Goal: Navigation & Orientation: Find specific page/section

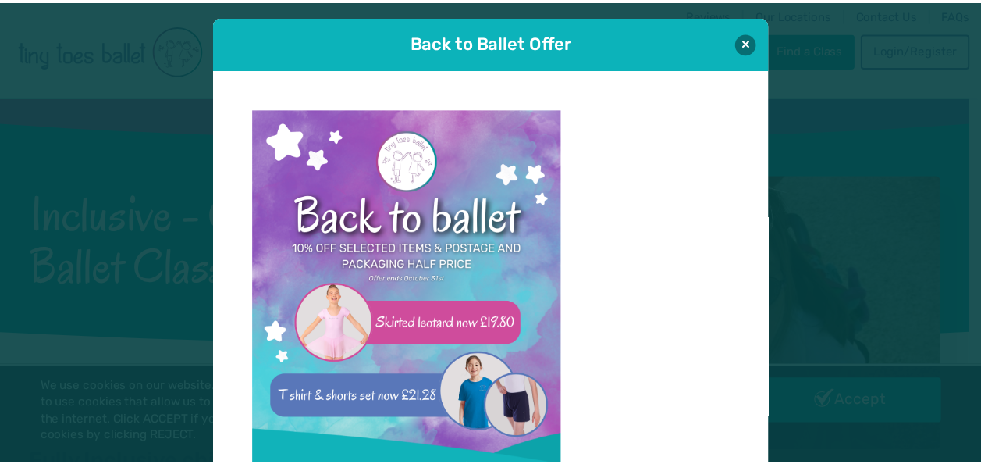
scroll to position [16, 0]
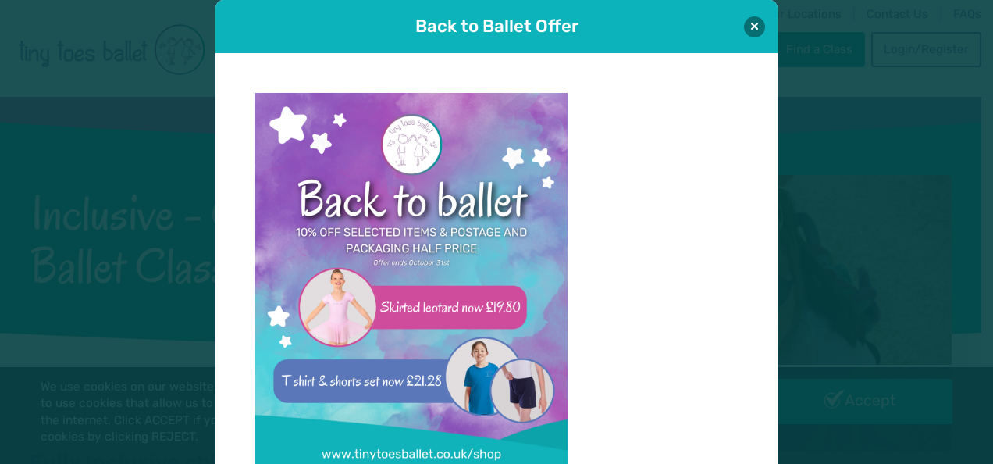
drag, startPoint x: 746, startPoint y: 27, endPoint x: 729, endPoint y: 34, distance: 18.6
click at [746, 27] on button at bounding box center [754, 26] width 21 height 21
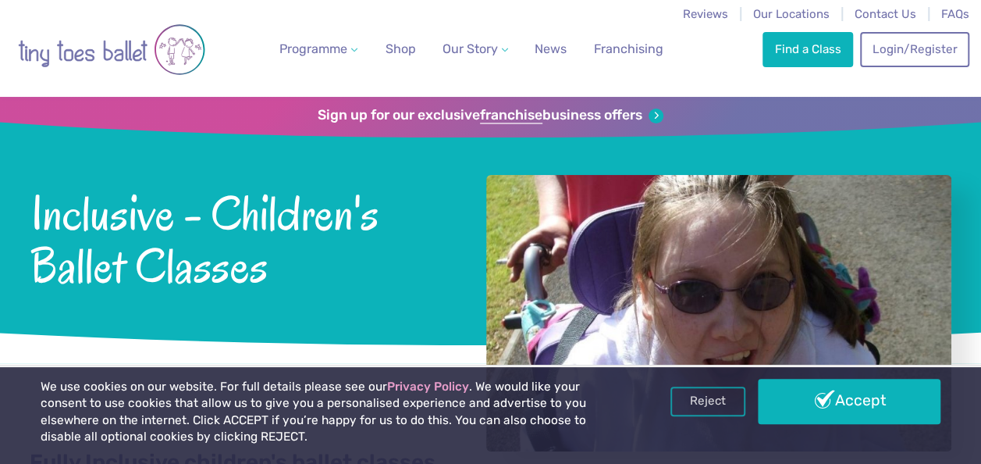
click at [795, 406] on link "Accept" at bounding box center [849, 401] width 183 height 45
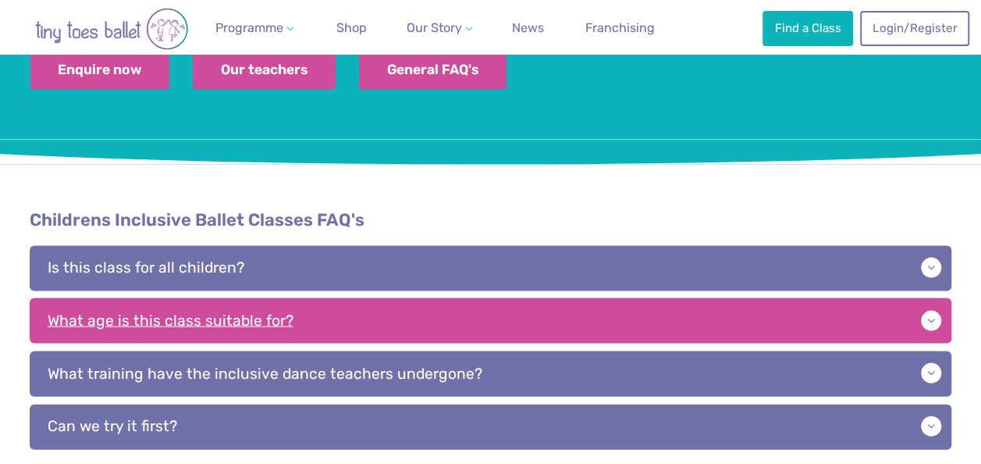
scroll to position [1483, 0]
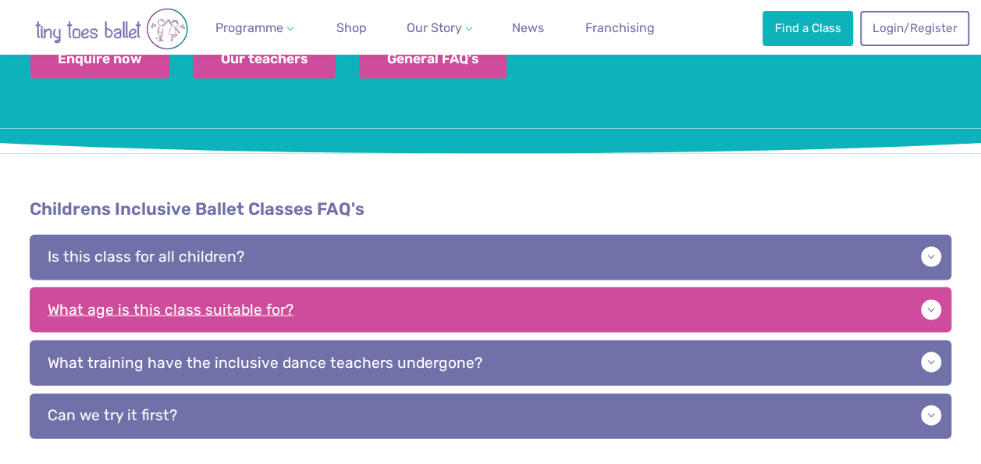
click at [409, 287] on p "What age is this class suitable for?" at bounding box center [491, 309] width 923 height 45
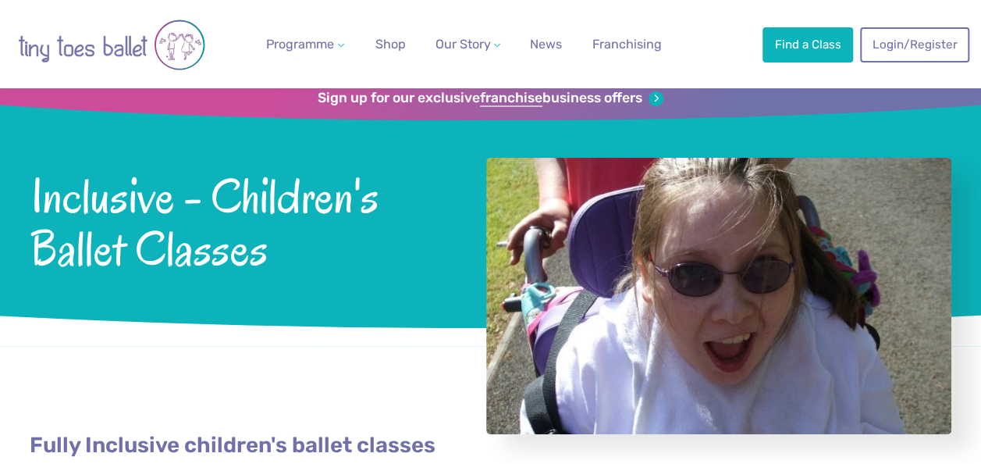
scroll to position [0, 0]
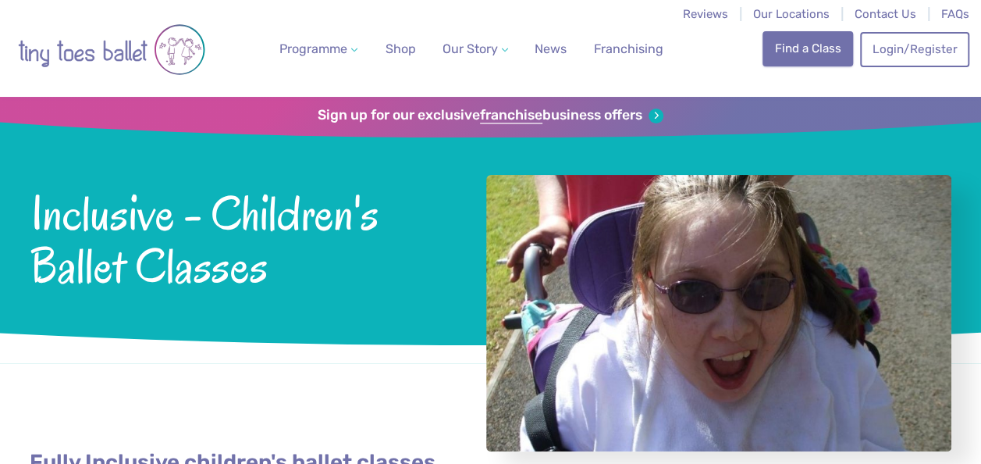
click at [796, 48] on link "Find a Class" at bounding box center [808, 48] width 91 height 34
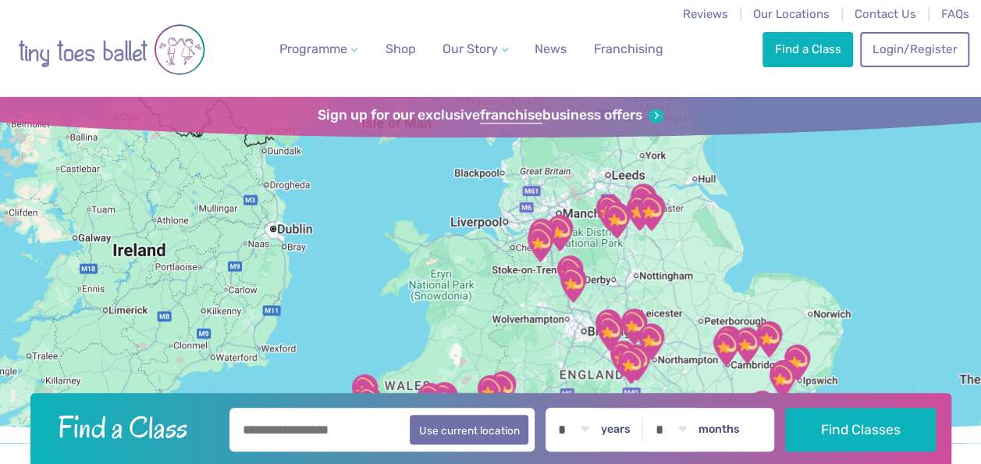
click at [357, 429] on input "text" at bounding box center [382, 429] width 306 height 44
type input "*******"
click at [785, 407] on button "Find Classes" at bounding box center [860, 429] width 151 height 44
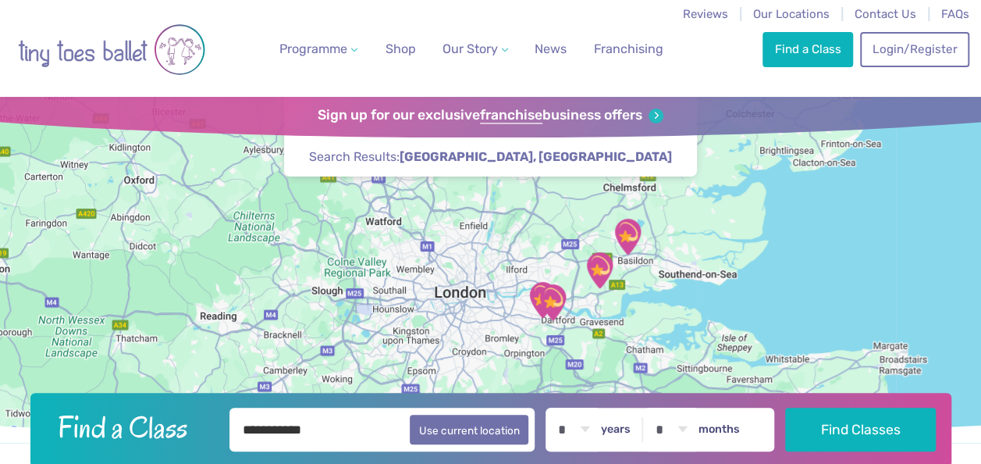
drag, startPoint x: 498, startPoint y: 348, endPoint x: 481, endPoint y: 280, distance: 70.0
click at [481, 281] on div at bounding box center [490, 270] width 981 height 346
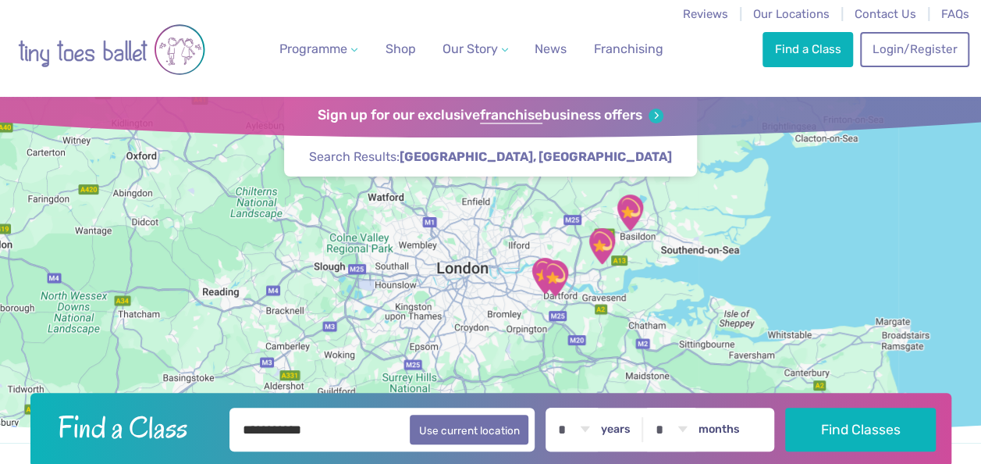
click at [481, 279] on div at bounding box center [490, 270] width 981 height 346
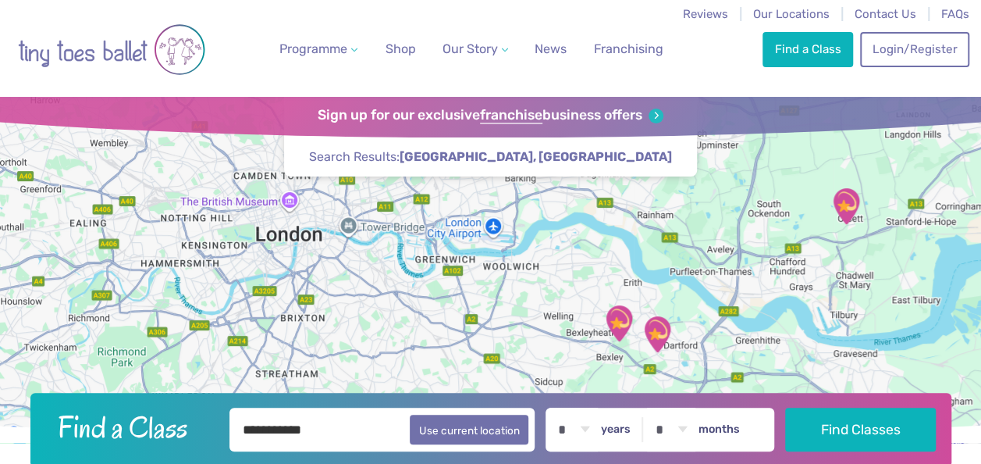
drag, startPoint x: 559, startPoint y: 258, endPoint x: 538, endPoint y: 371, distance: 115.1
click at [538, 371] on div at bounding box center [490, 270] width 981 height 346
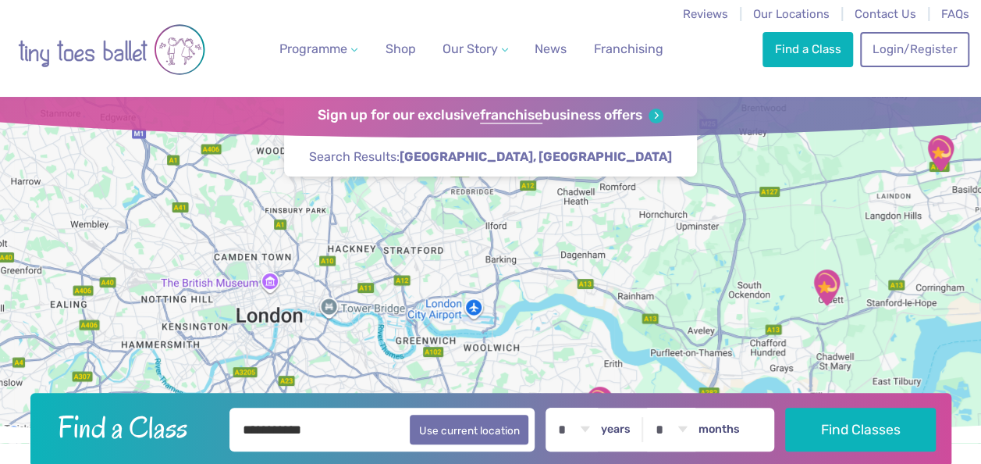
drag, startPoint x: 517, startPoint y: 289, endPoint x: 495, endPoint y: 372, distance: 85.6
click at [495, 372] on div at bounding box center [490, 270] width 981 height 346
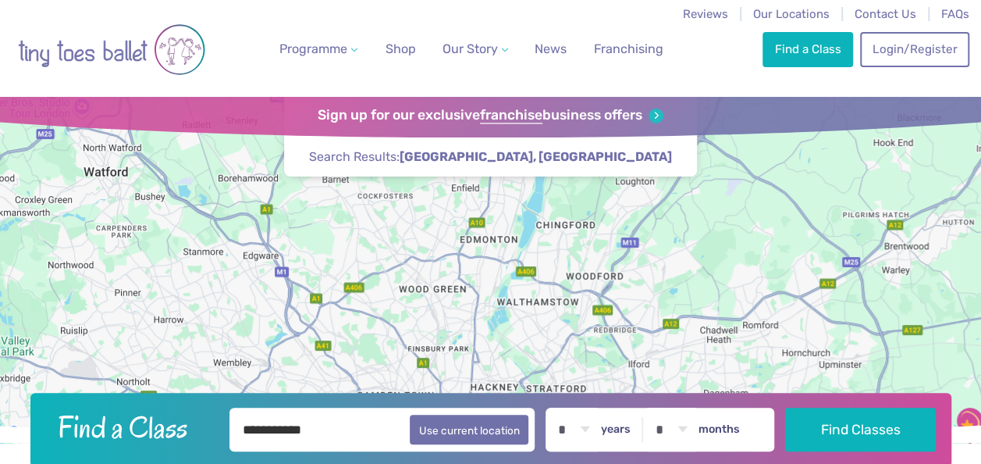
drag, startPoint x: 613, startPoint y: 282, endPoint x: 775, endPoint y: 428, distance: 217.7
click at [775, 428] on header "**********" at bounding box center [490, 282] width 981 height 370
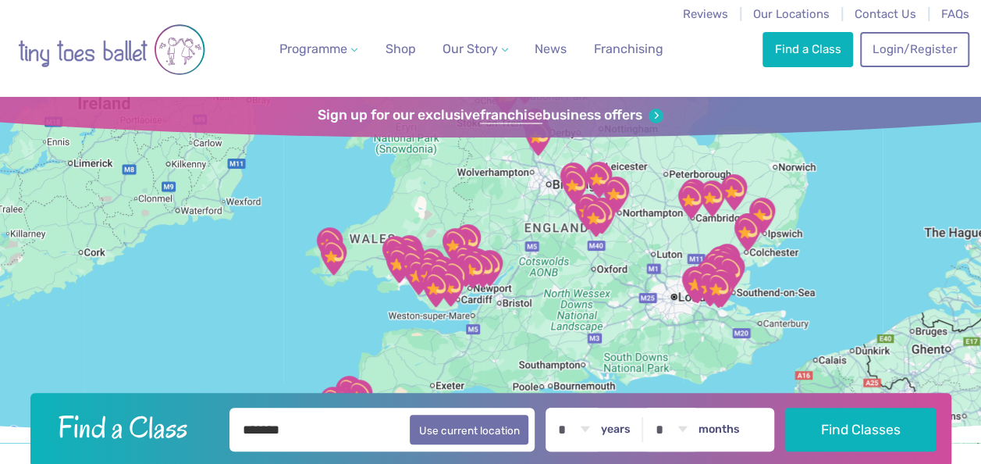
drag, startPoint x: 643, startPoint y: 251, endPoint x: 630, endPoint y: 192, distance: 60.0
click at [630, 192] on img "The Elgar centre" at bounding box center [616, 195] width 52 height 52
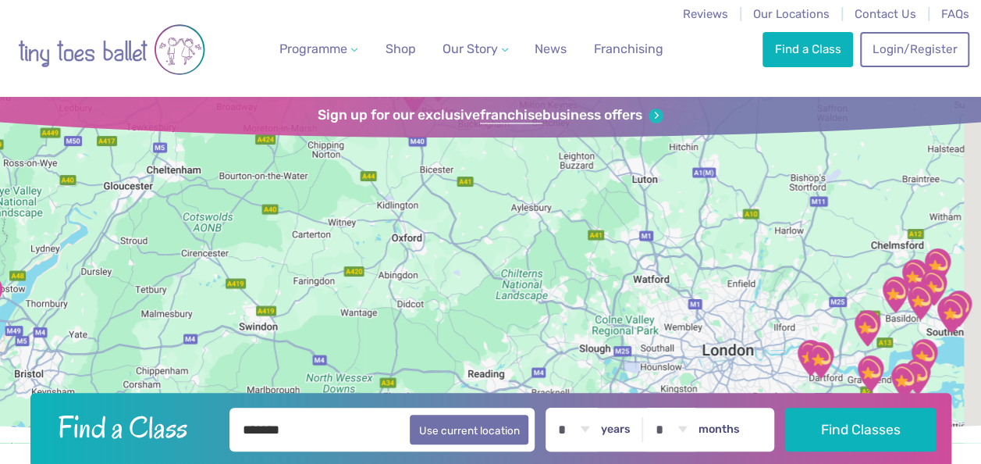
drag, startPoint x: 659, startPoint y: 219, endPoint x: 453, endPoint y: 101, distance: 237.0
click at [459, 98] on div "Find a Class To navigate the map with touch gestures double-tap and hold your f…" at bounding box center [490, 270] width 981 height 346
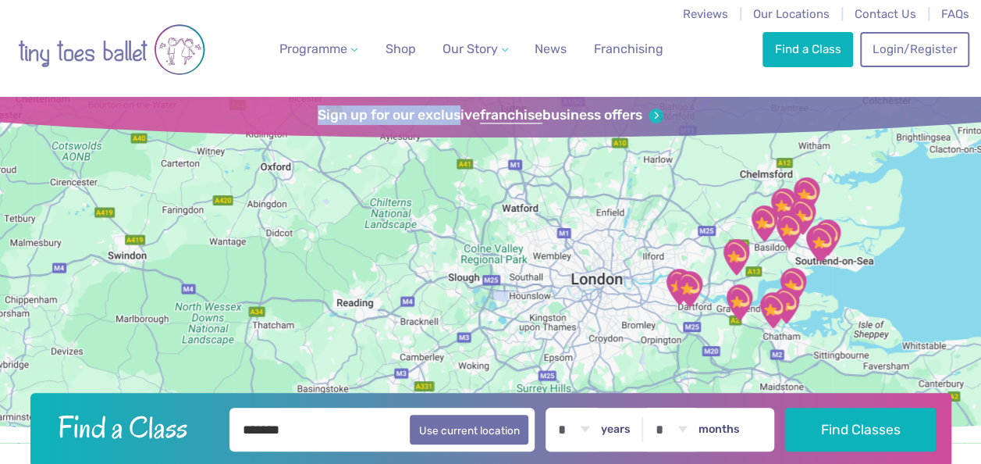
drag, startPoint x: 453, startPoint y: 101, endPoint x: 445, endPoint y: 166, distance: 65.3
click at [445, 166] on div "Find a Class To navigate the map with touch gestures double-tap and hold your f…" at bounding box center [490, 270] width 981 height 346
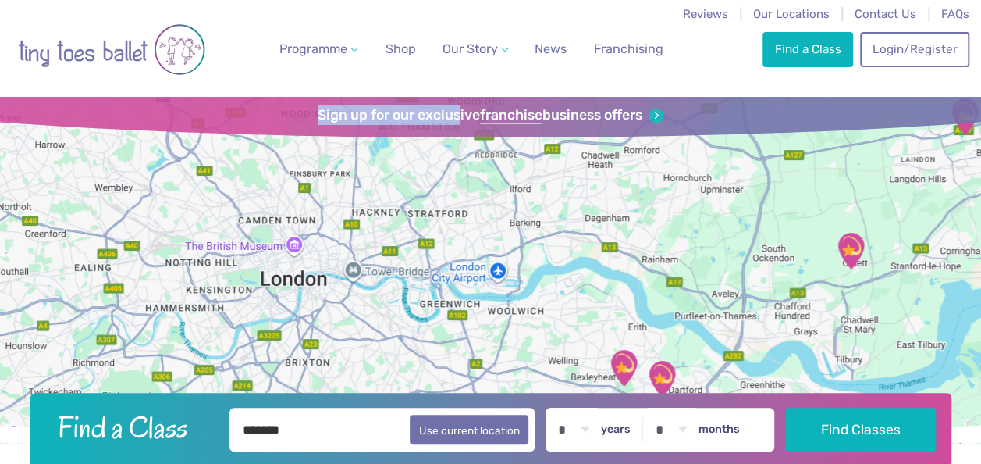
drag, startPoint x: 676, startPoint y: 315, endPoint x: 652, endPoint y: 229, distance: 88.4
click at [667, 284] on div at bounding box center [490, 270] width 981 height 346
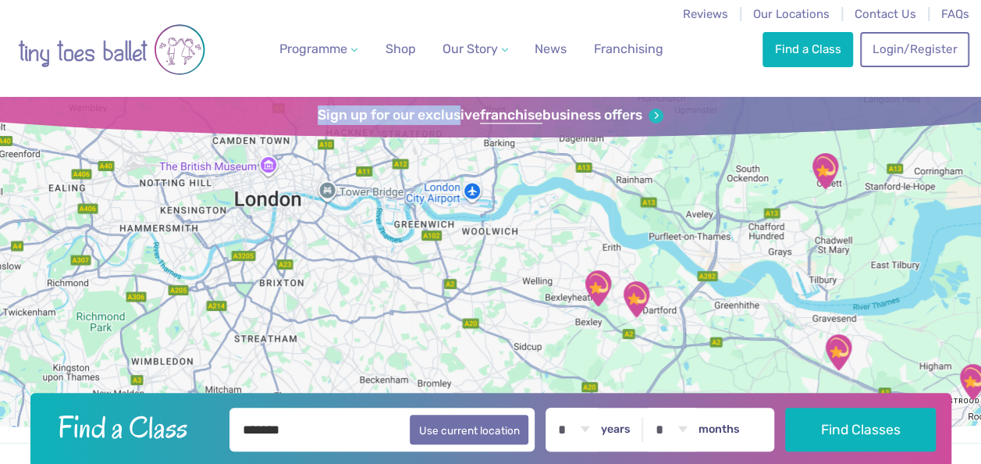
drag, startPoint x: 652, startPoint y: 229, endPoint x: 648, endPoint y: 213, distance: 16.8
click at [648, 214] on div at bounding box center [490, 270] width 981 height 346
click at [648, 213] on div at bounding box center [490, 270] width 981 height 346
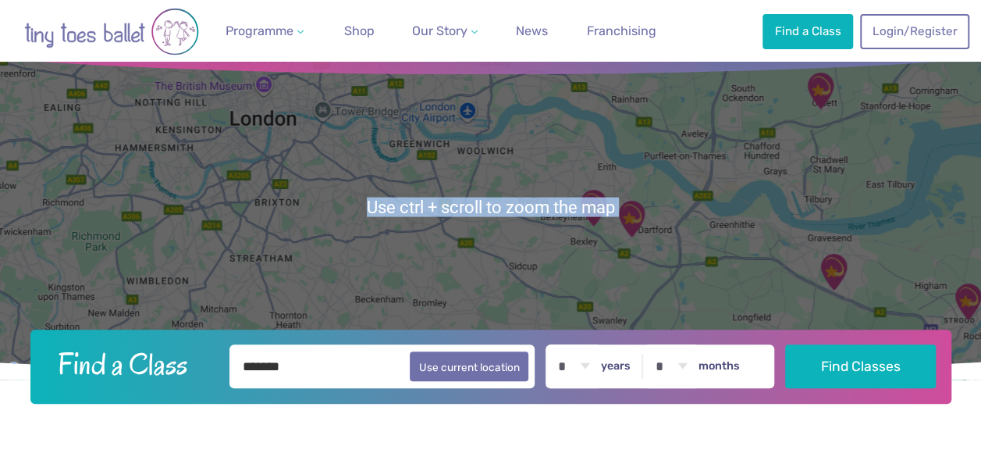
scroll to position [78, 0]
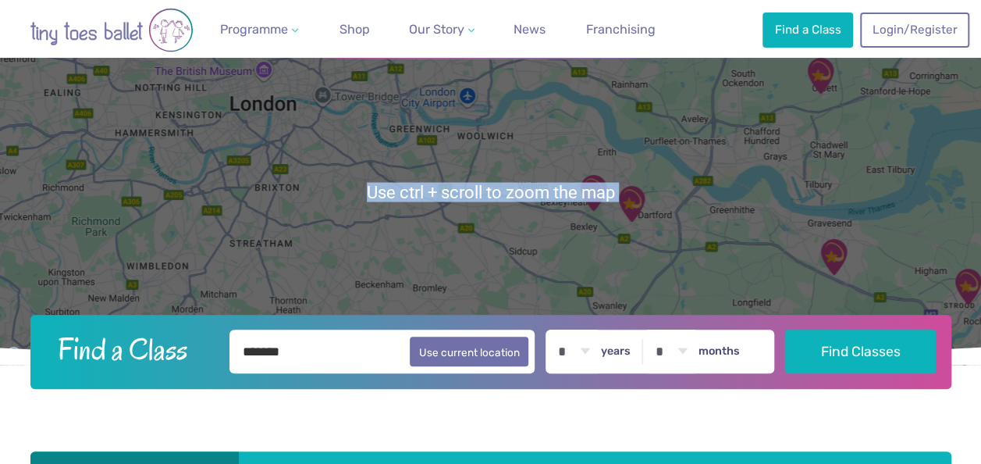
click at [624, 221] on img "The Mick Jagger Centre" at bounding box center [632, 204] width 52 height 52
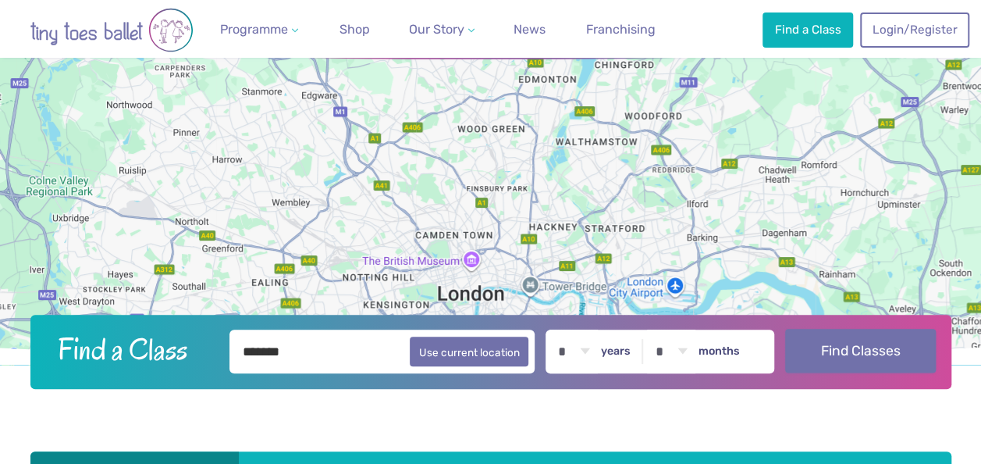
drag, startPoint x: 625, startPoint y: 224, endPoint x: 809, endPoint y: 342, distance: 218.0
click at [827, 387] on header "Find a Class To navigate the map with touch gestures double-tap and hold your f…" at bounding box center [490, 204] width 981 height 370
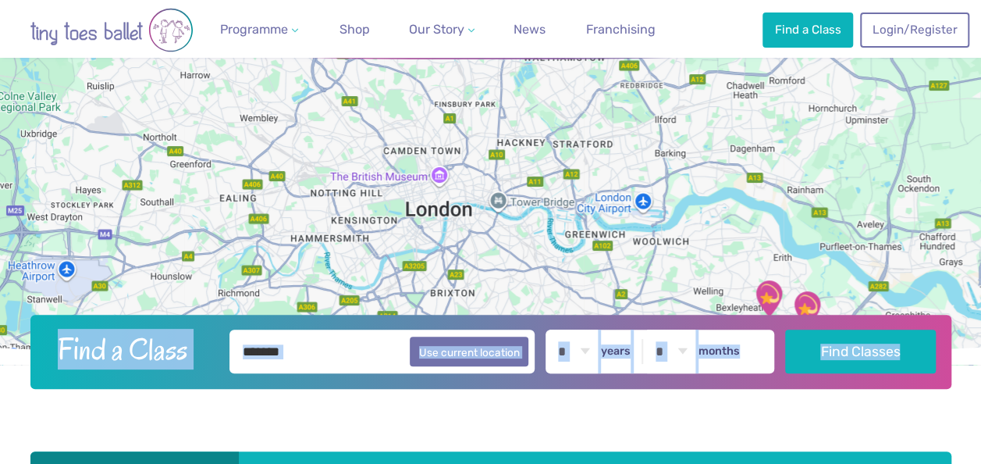
drag, startPoint x: 809, startPoint y: 342, endPoint x: 727, endPoint y: 212, distance: 152.9
click at [727, 212] on header "Find a Class To navigate the map with touch gestures double-tap and hold your f…" at bounding box center [490, 204] width 981 height 370
click at [796, 27] on link "Find a Class" at bounding box center [808, 29] width 91 height 34
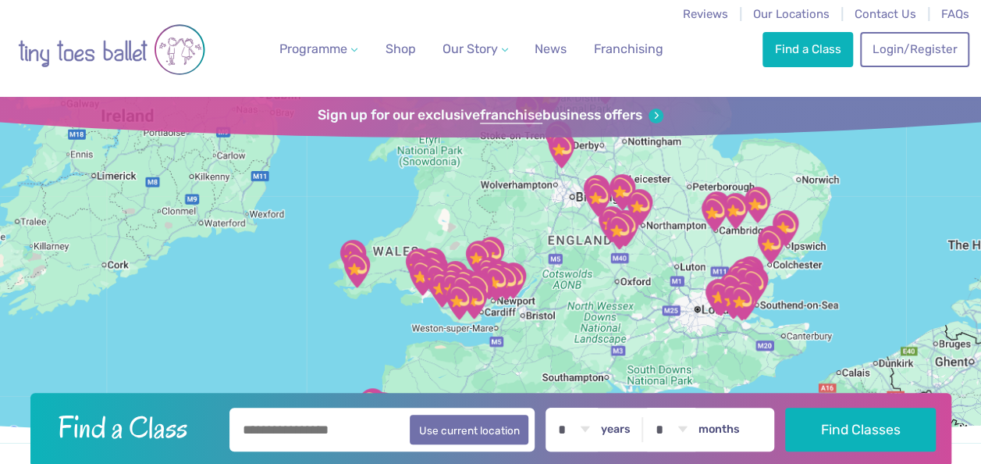
drag, startPoint x: 673, startPoint y: 340, endPoint x: 661, endPoint y: 205, distance: 134.8
click at [661, 205] on img "The Elgar centre" at bounding box center [639, 207] width 52 height 52
